Goal: Complete application form

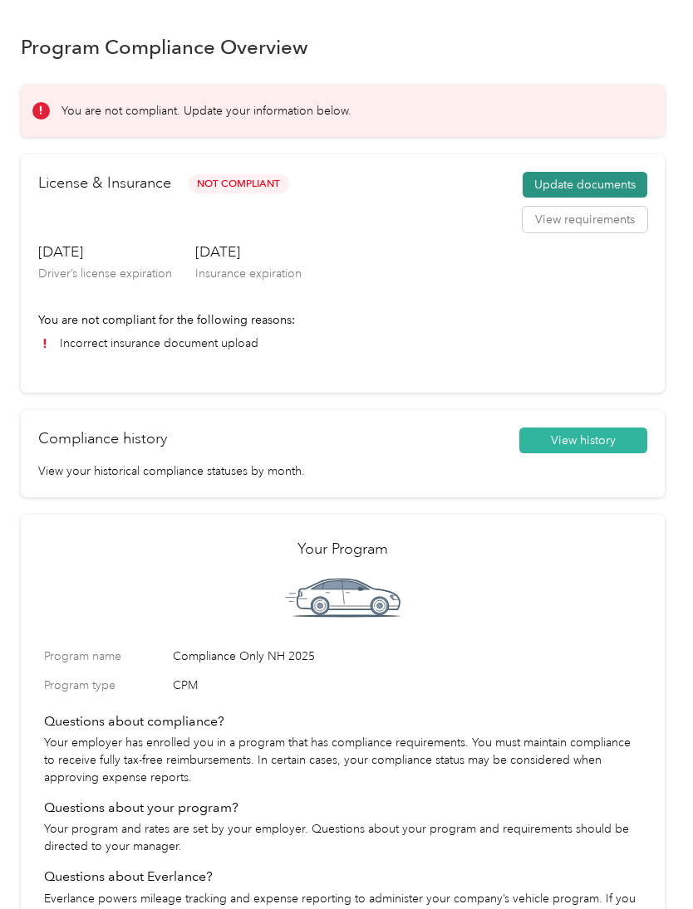
click at [600, 177] on button "Update documents" at bounding box center [584, 185] width 125 height 27
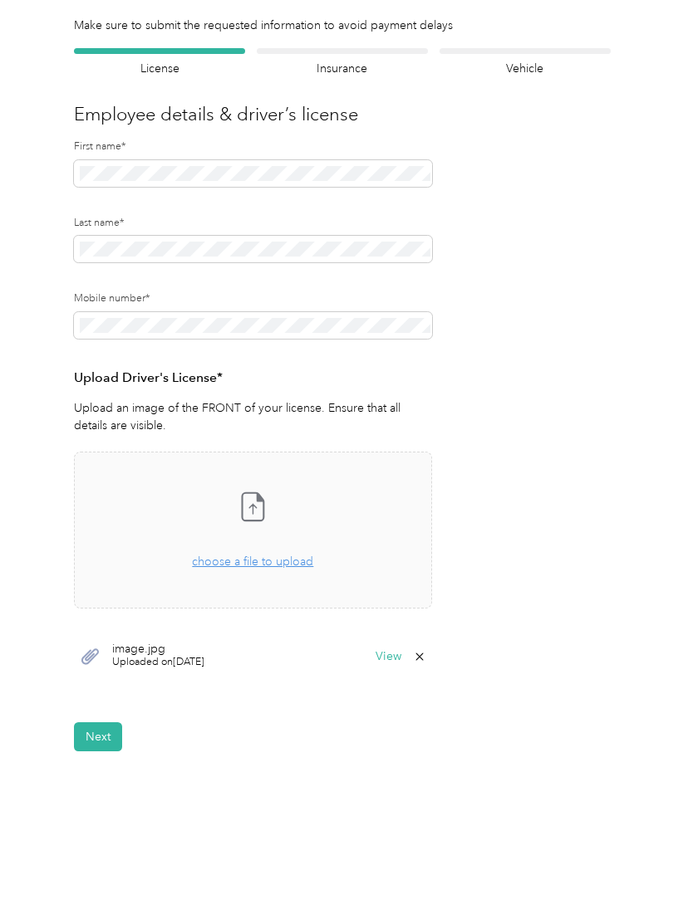
scroll to position [79, 0]
click at [398, 654] on button "View" at bounding box center [388, 658] width 26 height 12
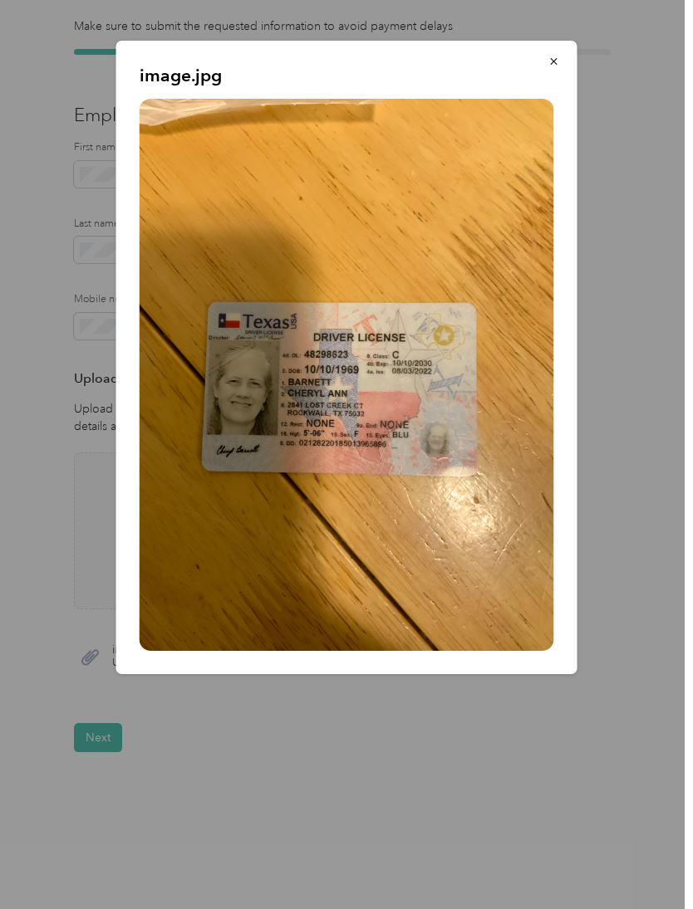
click at [491, 786] on div at bounding box center [346, 454] width 693 height 909
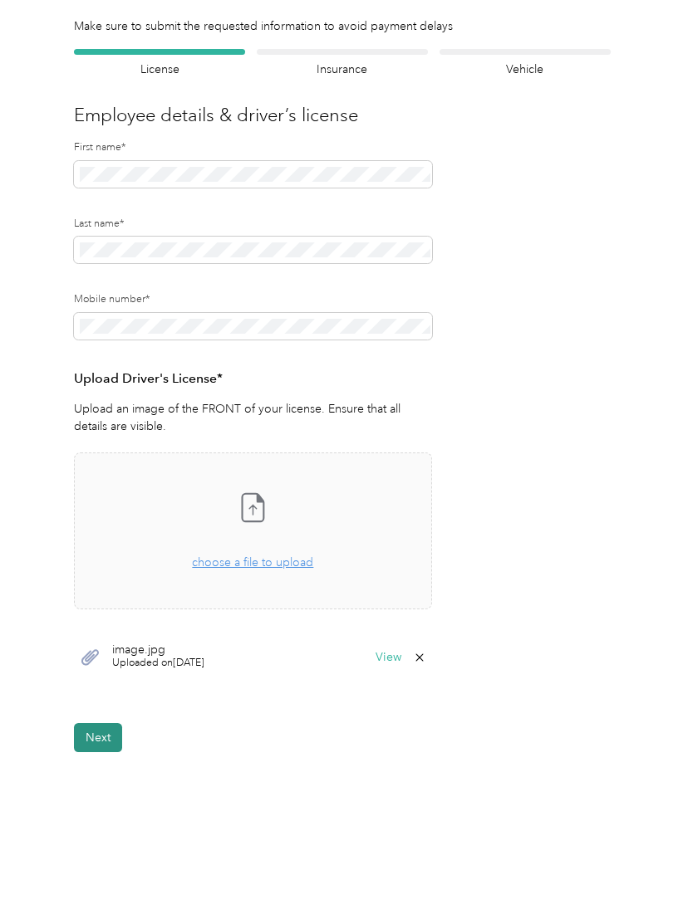
click at [99, 740] on button "Next" at bounding box center [98, 737] width 48 height 29
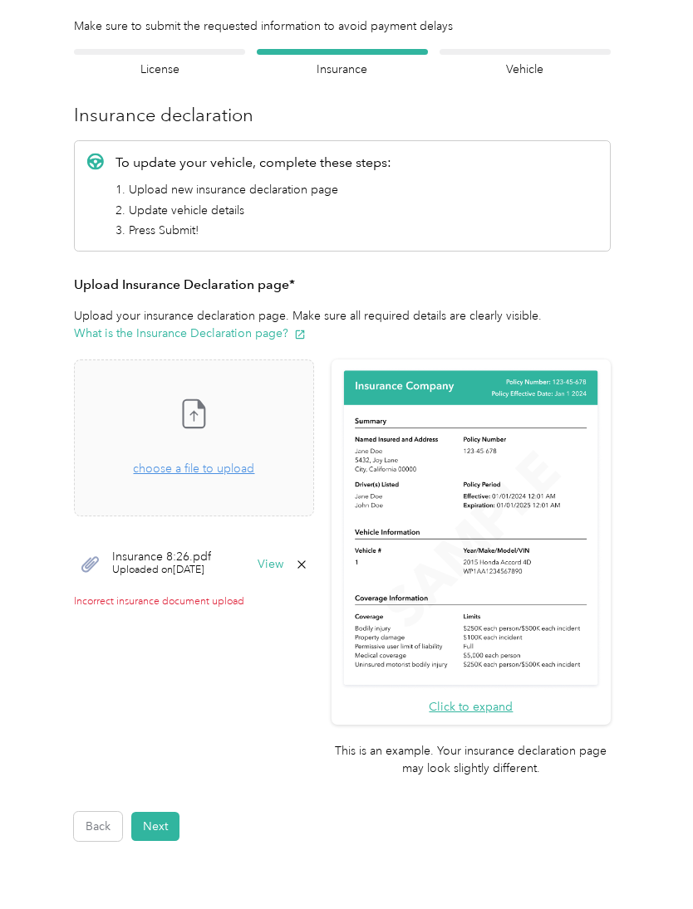
click at [308, 568] on icon at bounding box center [301, 564] width 13 height 13
click at [323, 577] on button "Yes" at bounding box center [317, 575] width 32 height 27
click at [203, 466] on span "choose a file to upload" at bounding box center [193, 469] width 121 height 14
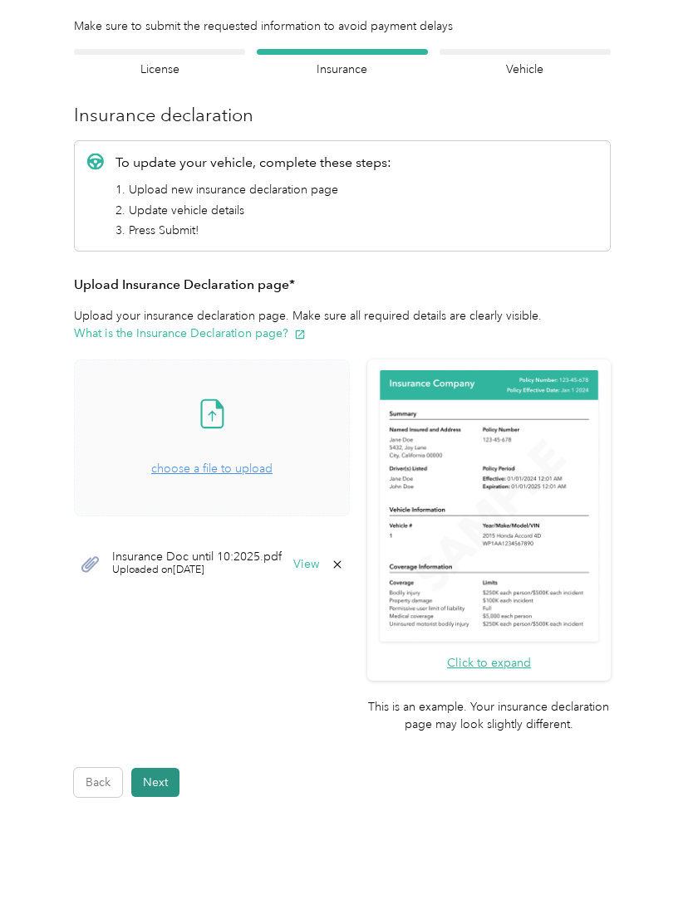
click at [160, 775] on button "Next" at bounding box center [155, 782] width 48 height 29
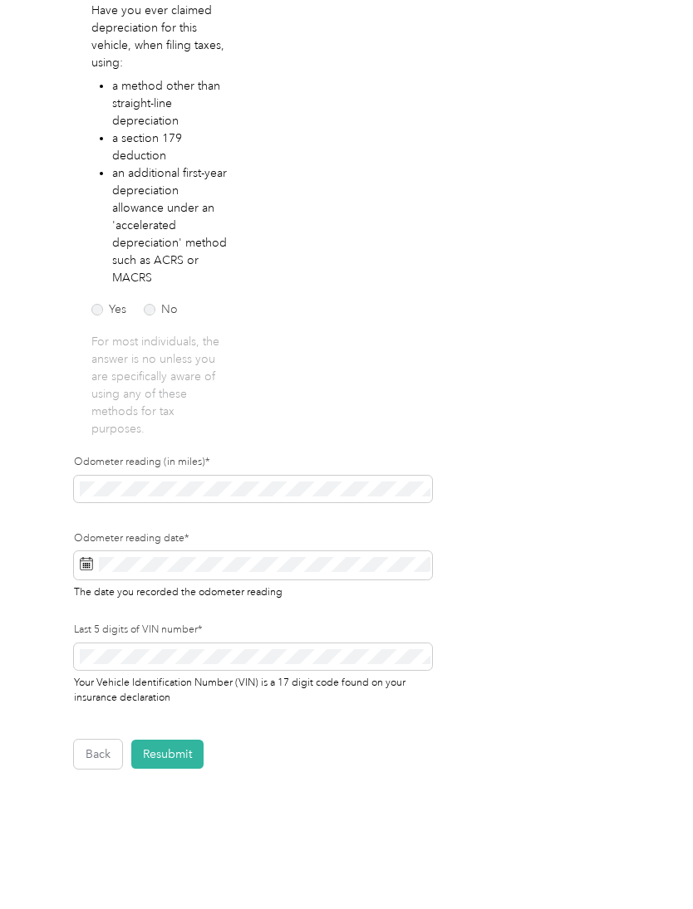
scroll to position [275, 0]
click at [185, 741] on button "Resubmit" at bounding box center [167, 755] width 72 height 29
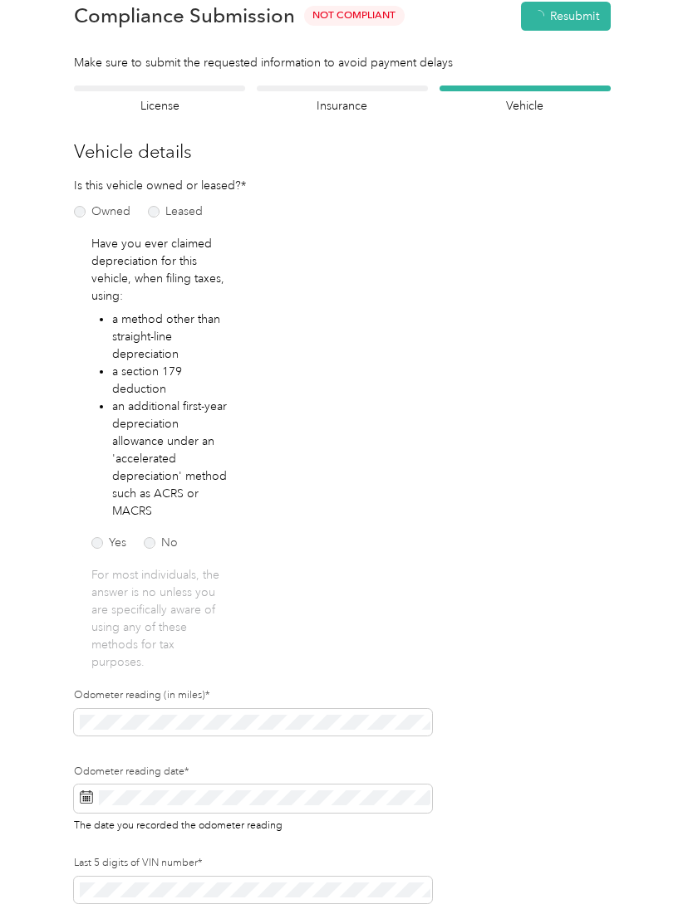
scroll to position [20, 0]
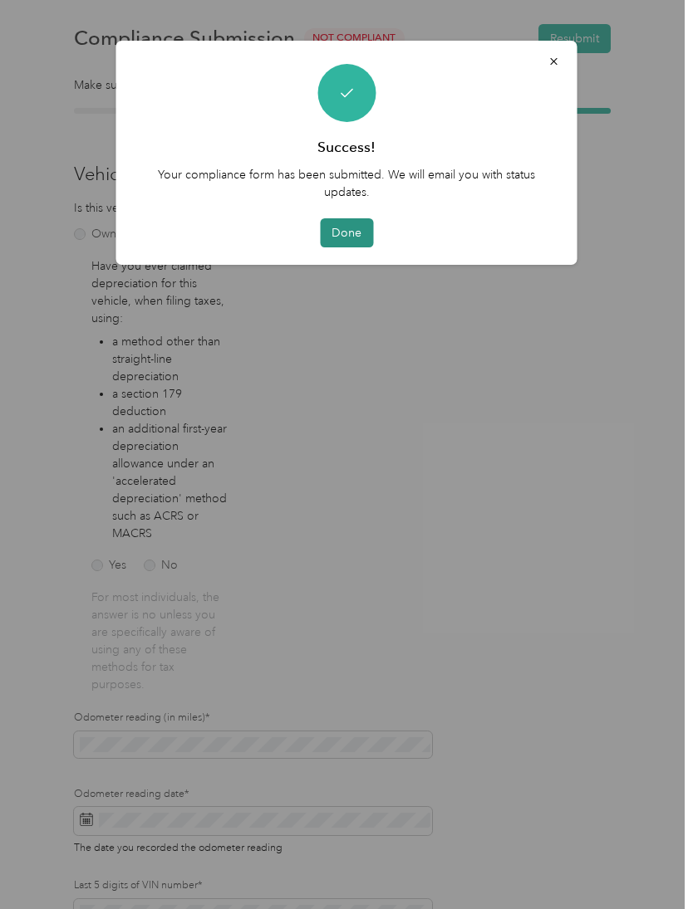
click at [335, 229] on button "Done" at bounding box center [346, 232] width 53 height 29
